Goal: Task Accomplishment & Management: Use online tool/utility

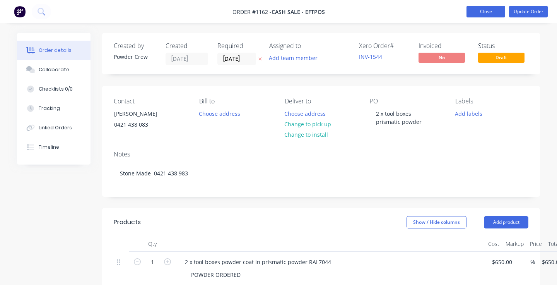
click at [480, 11] on button "Close" at bounding box center [485, 12] width 39 height 12
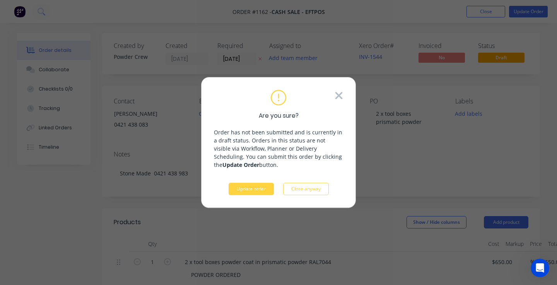
click at [336, 95] on icon at bounding box center [338, 96] width 9 height 12
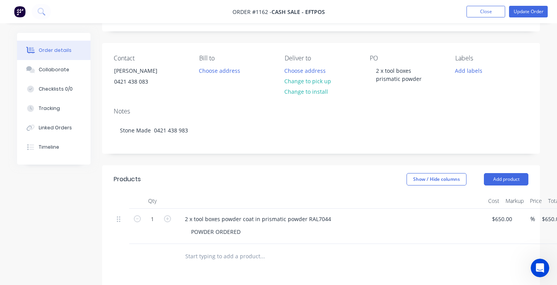
scroll to position [47, 0]
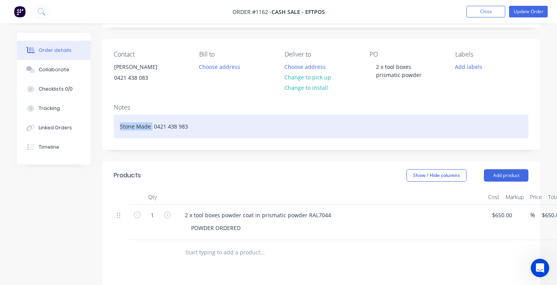
drag, startPoint x: 152, startPoint y: 128, endPoint x: 118, endPoint y: 127, distance: 33.6
click at [118, 127] on div "Stone Made 0421 438 983" at bounding box center [321, 126] width 414 height 24
copy div "Stone Made"
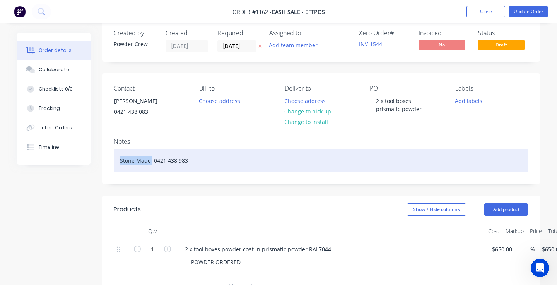
scroll to position [0, 0]
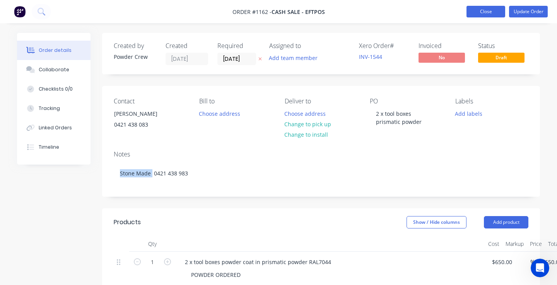
click at [489, 12] on button "Close" at bounding box center [485, 12] width 39 height 12
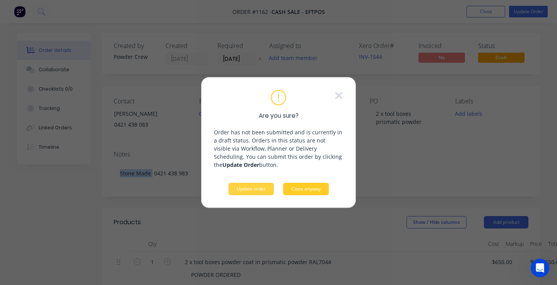
click at [308, 187] on button "Close anyway" at bounding box center [306, 188] width 46 height 12
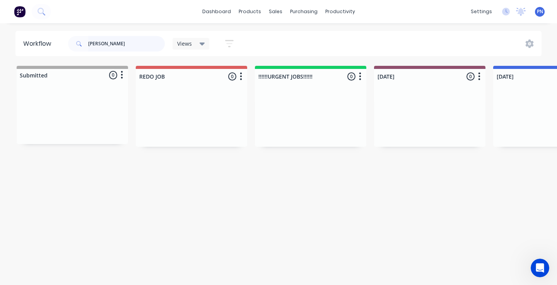
click at [121, 44] on input "[PERSON_NAME]" at bounding box center [126, 43] width 77 height 15
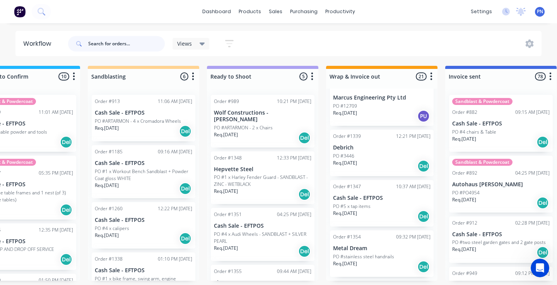
scroll to position [939, 0]
click at [137, 44] on input "text" at bounding box center [126, 43] width 77 height 15
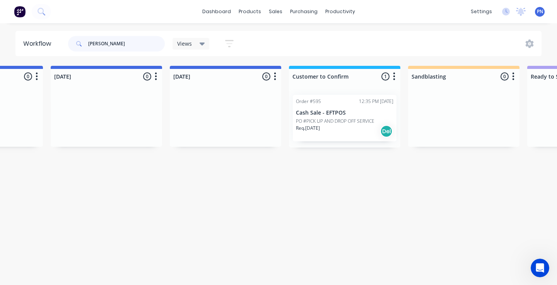
scroll to position [0, 706]
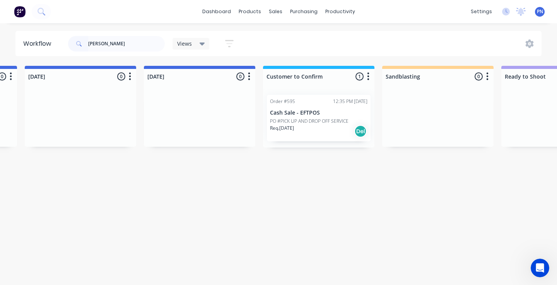
click at [327, 133] on div "Req. [DATE] Del" at bounding box center [318, 130] width 97 height 13
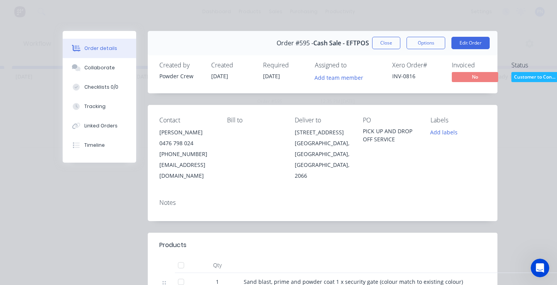
scroll to position [0, 0]
click at [532, 76] on span "Customer to Con..." at bounding box center [534, 77] width 46 height 10
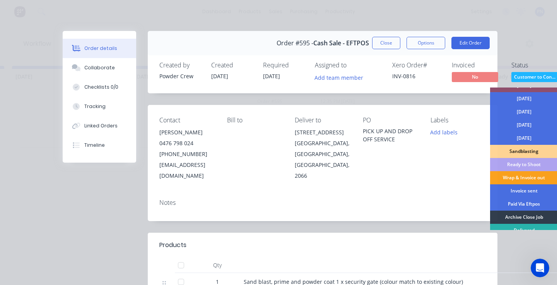
scroll to position [55, 0]
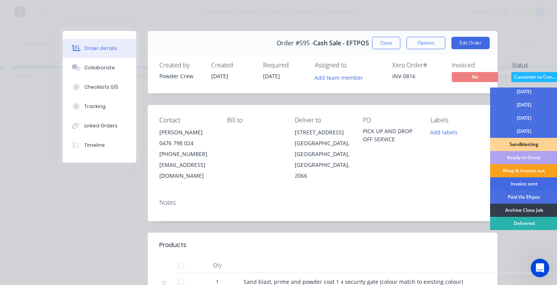
click at [525, 183] on div "Invoice sent" at bounding box center [524, 183] width 68 height 13
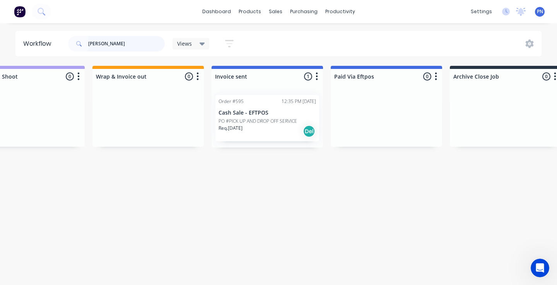
scroll to position [0, 1260]
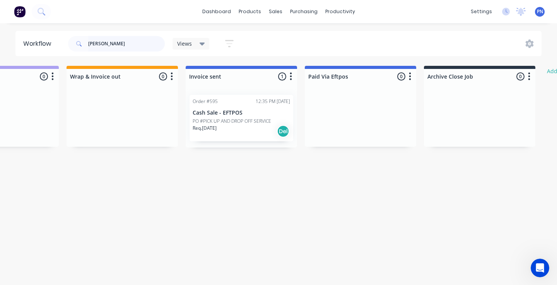
click at [118, 43] on input "[PERSON_NAME]" at bounding box center [126, 43] width 77 height 15
type input "b"
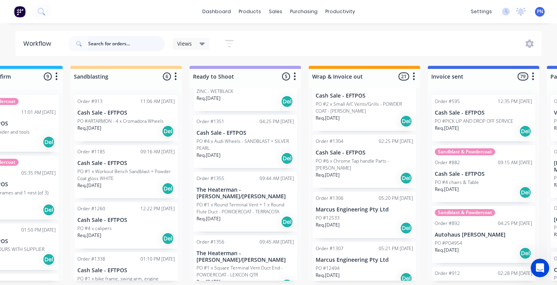
scroll to position [347, 0]
click at [372, 172] on div "Req. [DATE] Del" at bounding box center [363, 176] width 97 height 13
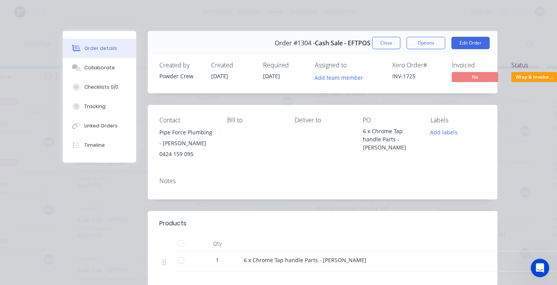
scroll to position [0, 0]
click at [529, 75] on span "Wrap & Invoice ..." at bounding box center [534, 77] width 46 height 10
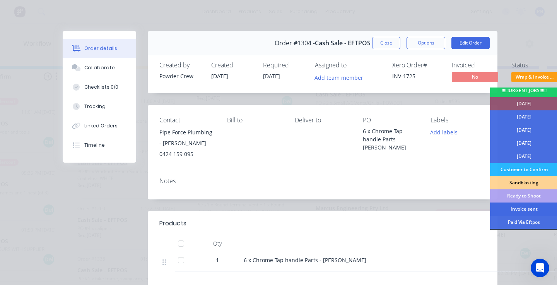
scroll to position [51, 0]
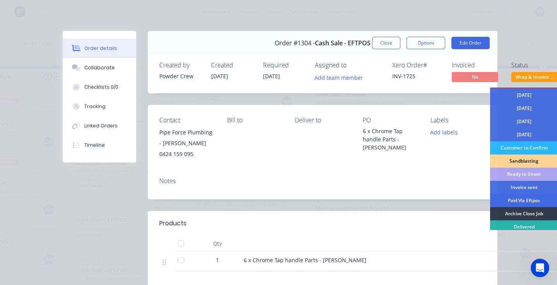
click at [522, 199] on div "Paid Via Eftpos" at bounding box center [524, 200] width 68 height 13
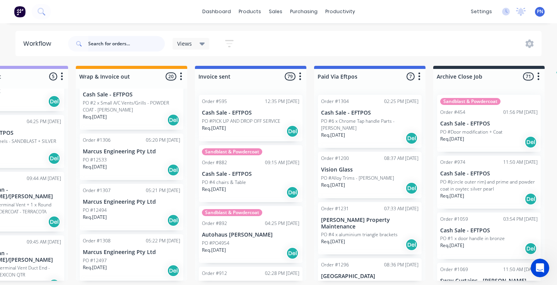
scroll to position [0, 1270]
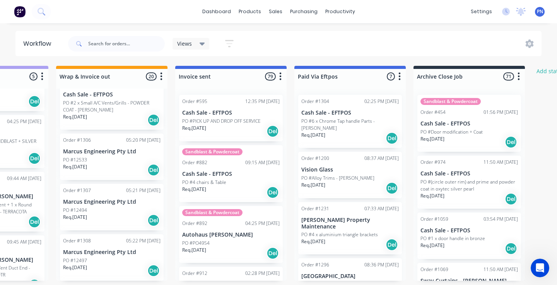
click at [365, 135] on div "Req. [DATE] Del" at bounding box center [349, 137] width 97 height 13
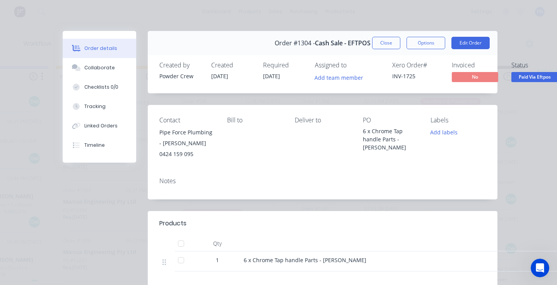
click at [532, 80] on span "Paid Via Eftpos" at bounding box center [534, 77] width 46 height 10
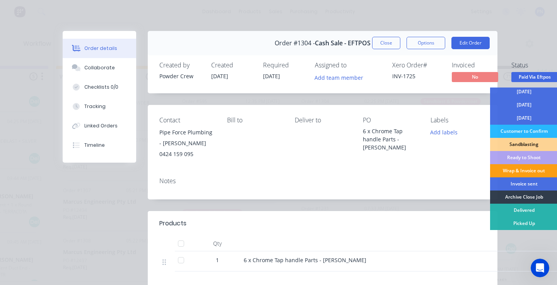
scroll to position [68, 0]
click at [528, 168] on div "Wrap & Invoice out" at bounding box center [524, 170] width 68 height 13
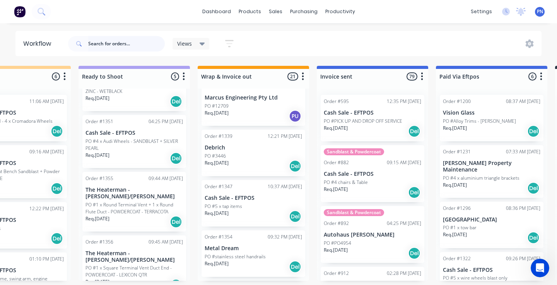
scroll to position [939, 0]
click at [266, 165] on div "Req. [DATE] Del" at bounding box center [253, 166] width 97 height 13
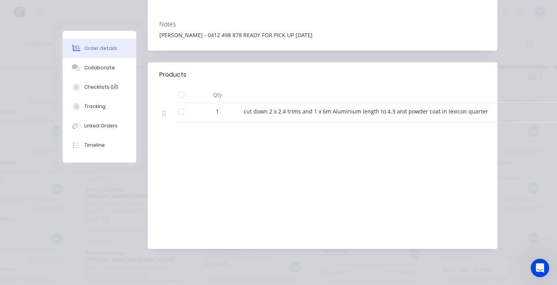
scroll to position [22, 0]
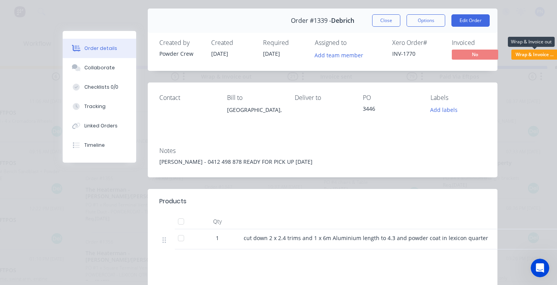
click at [522, 54] on span "Wrap & Invoice ..." at bounding box center [534, 54] width 46 height 10
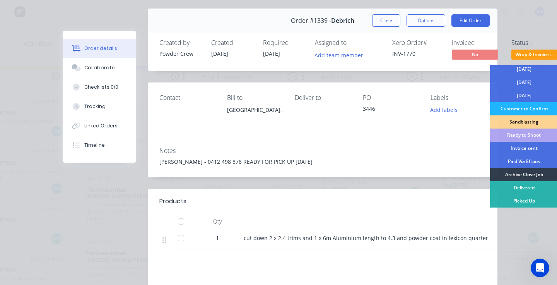
scroll to position [68, 0]
click at [525, 148] on div "Invoice sent" at bounding box center [524, 147] width 68 height 13
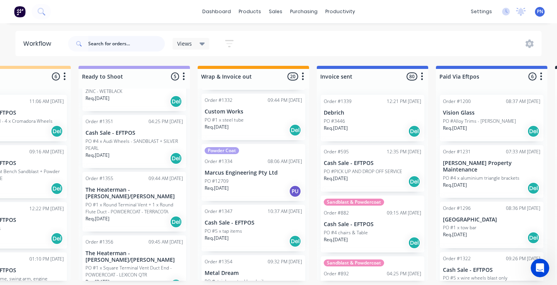
scroll to position [865, 0]
click at [261, 234] on div "Req. [DATE] Del" at bounding box center [253, 240] width 97 height 13
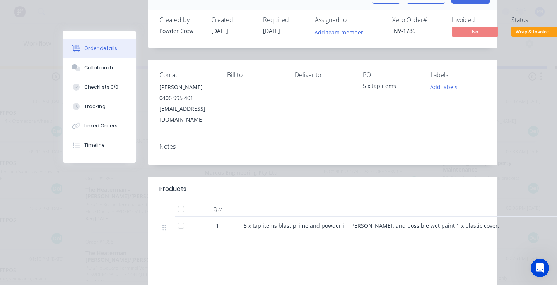
scroll to position [45, 0]
click at [532, 30] on span "Wrap & Invoice ..." at bounding box center [534, 32] width 46 height 10
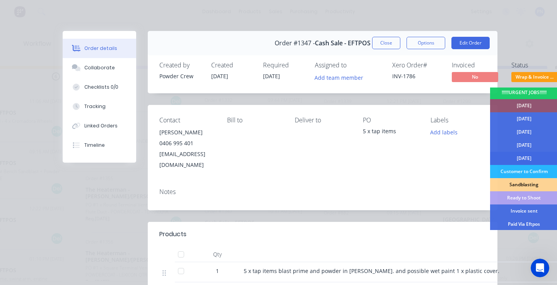
scroll to position [35, 0]
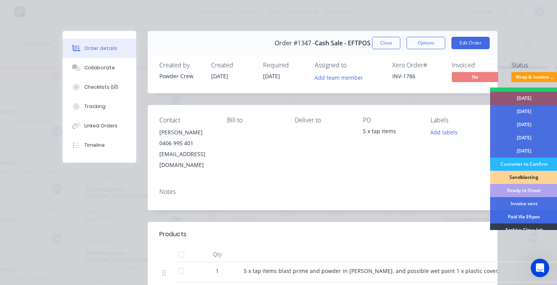
click at [526, 216] on div "Paid Via Eftpos" at bounding box center [524, 216] width 68 height 13
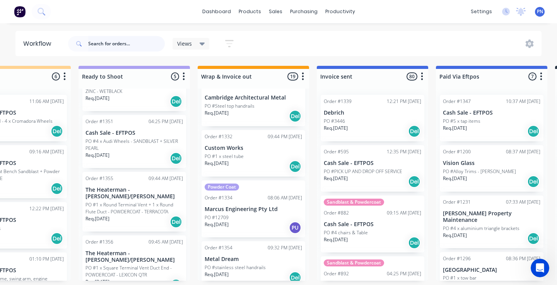
scroll to position [827, 0]
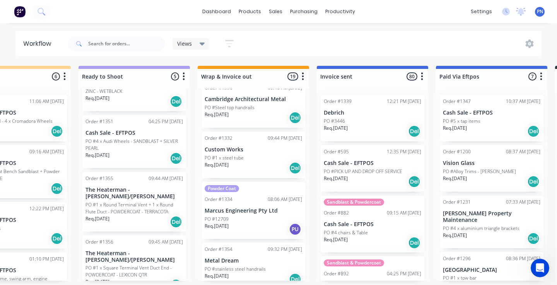
click at [266, 164] on div "Req. [DATE] Del" at bounding box center [253, 167] width 97 height 13
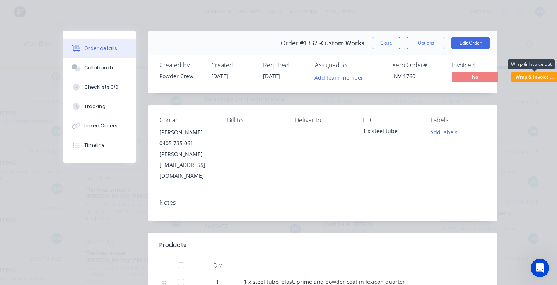
click at [531, 79] on span "Wrap & Invoice ..." at bounding box center [534, 77] width 46 height 10
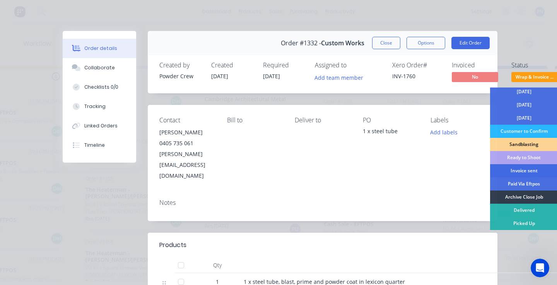
scroll to position [68, 0]
click at [525, 170] on div "Invoice sent" at bounding box center [524, 170] width 68 height 13
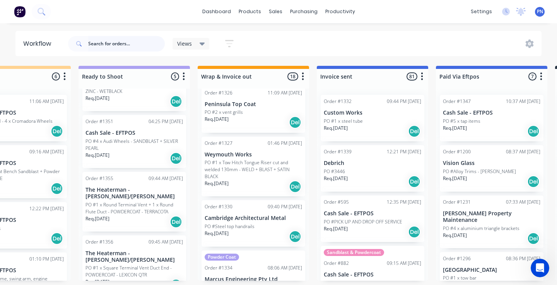
scroll to position [697, 0]
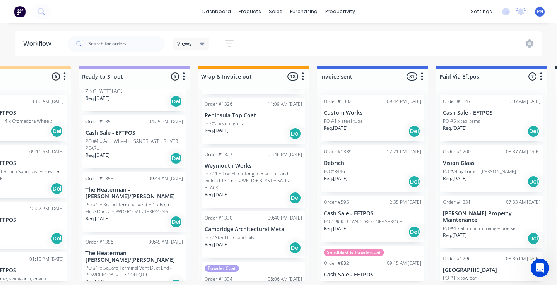
click at [262, 198] on div "Req. [DATE] Del" at bounding box center [253, 197] width 97 height 13
